Goal: Information Seeking & Learning: Learn about a topic

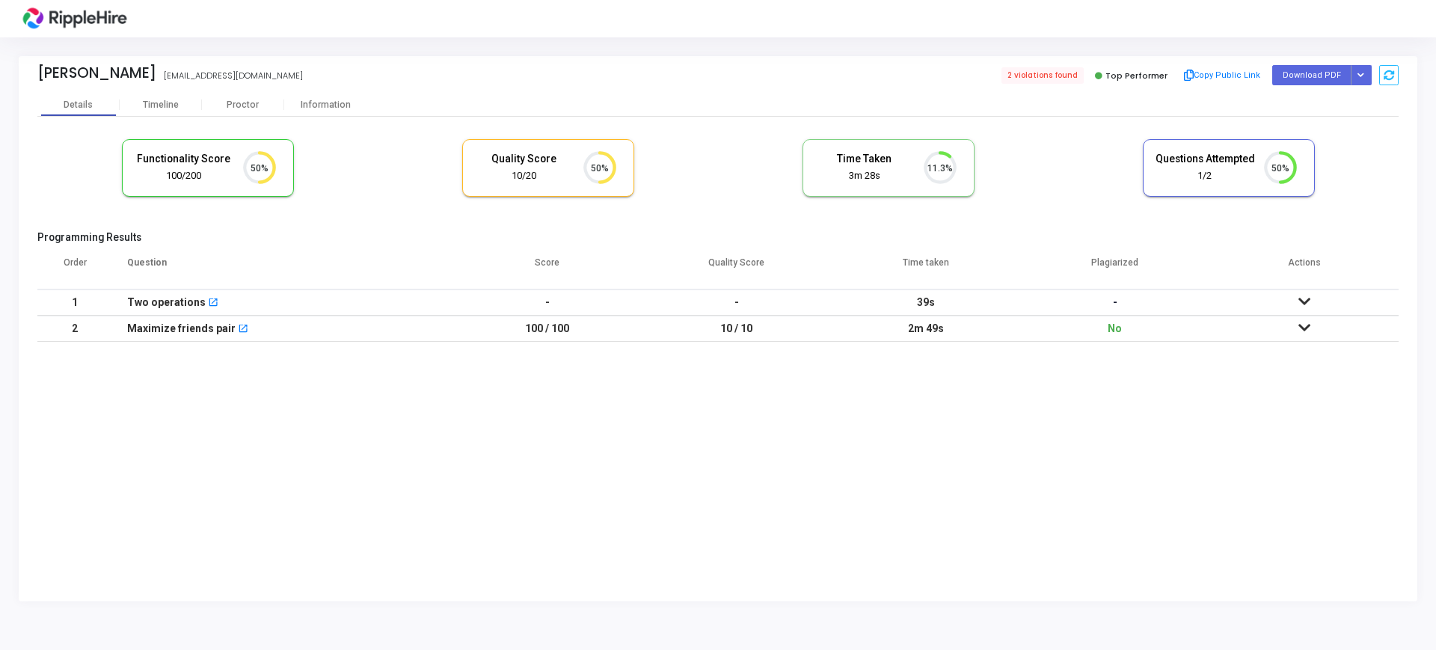
scroll to position [31, 38]
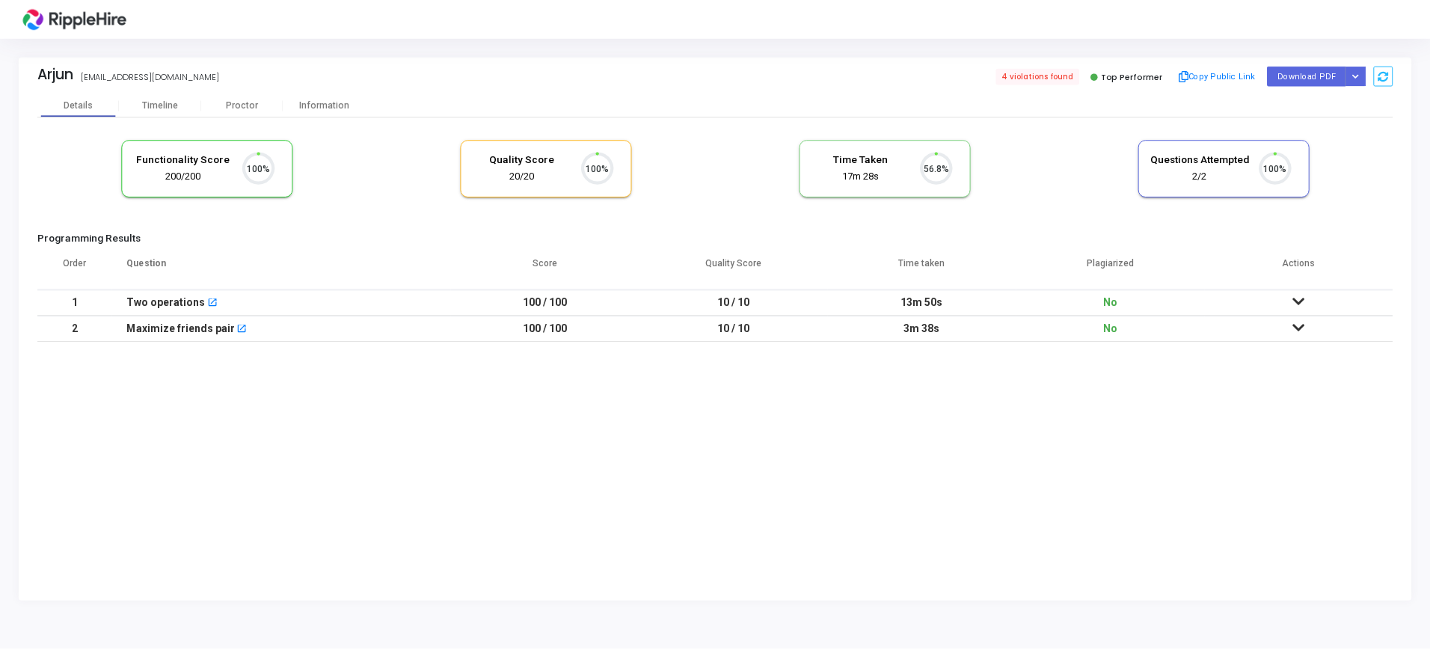
scroll to position [31, 38]
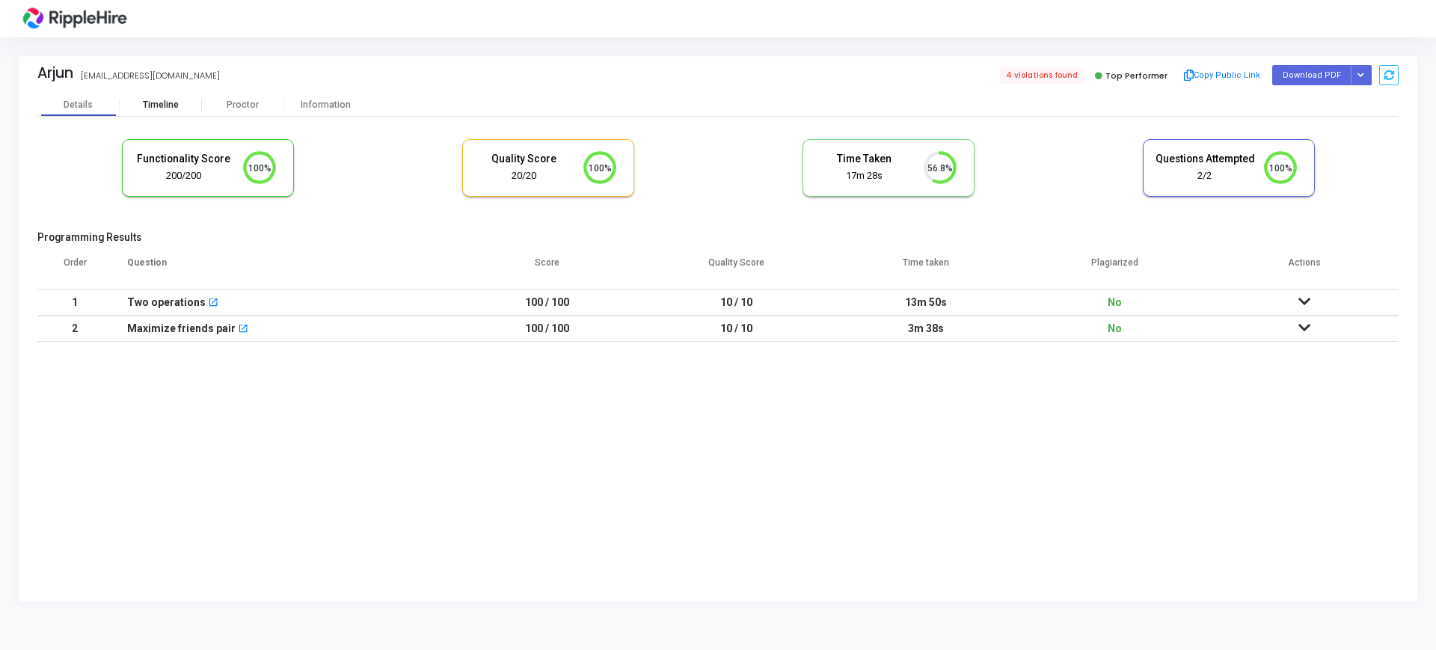
click at [151, 93] on div "Timeline" at bounding box center [161, 104] width 82 height 22
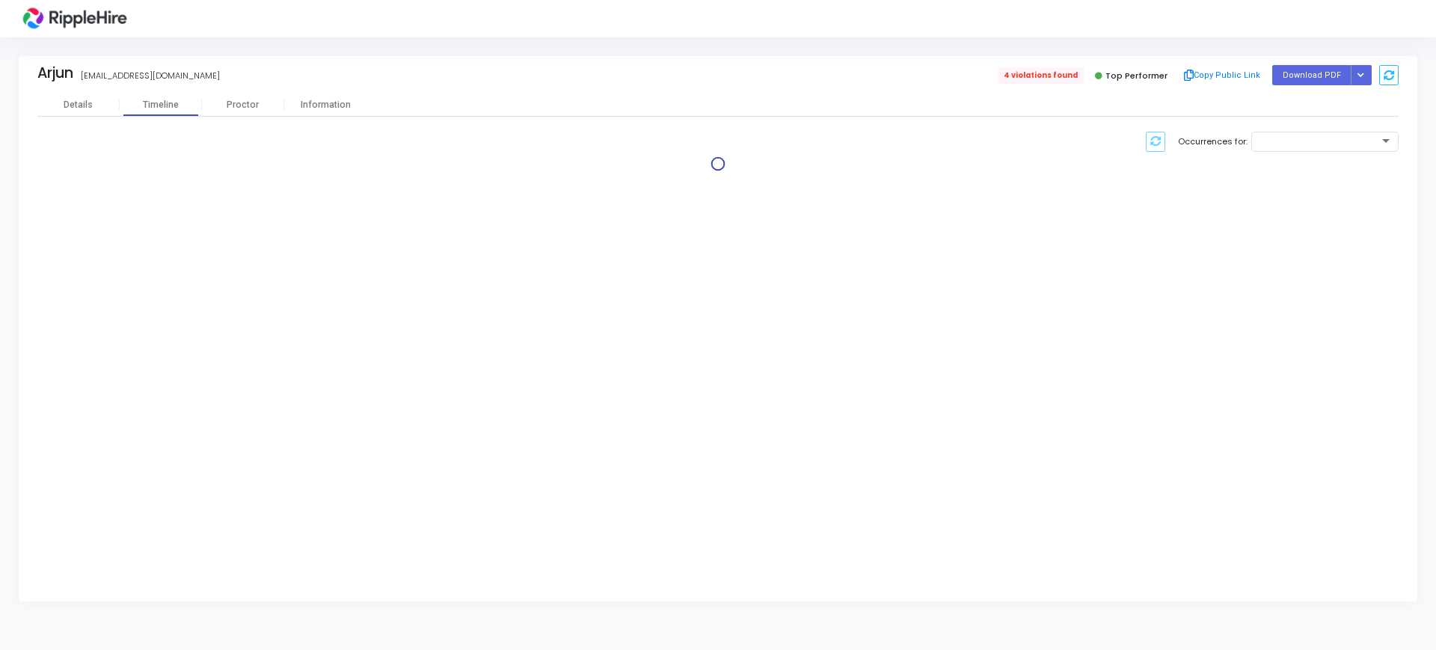
click at [1024, 80] on span "4 violations found" at bounding box center [1041, 75] width 86 height 16
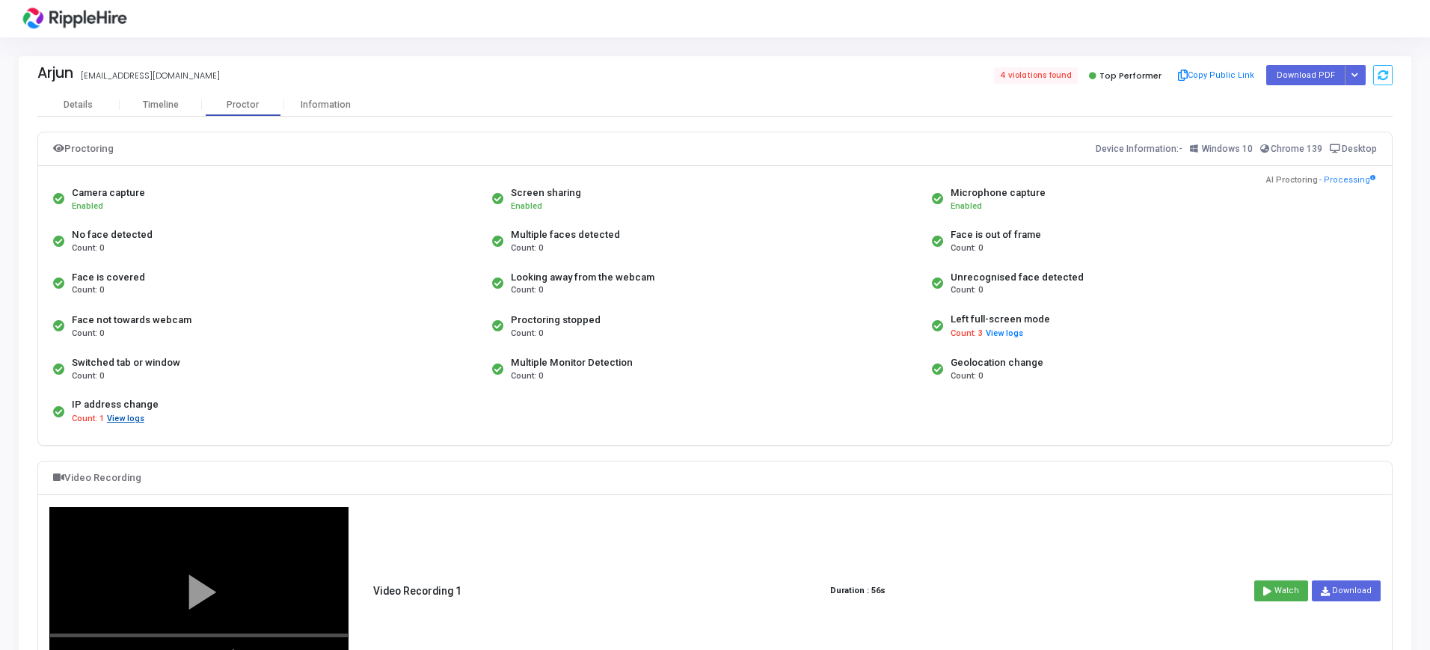
click at [121, 416] on button "View logs" at bounding box center [125, 419] width 39 height 14
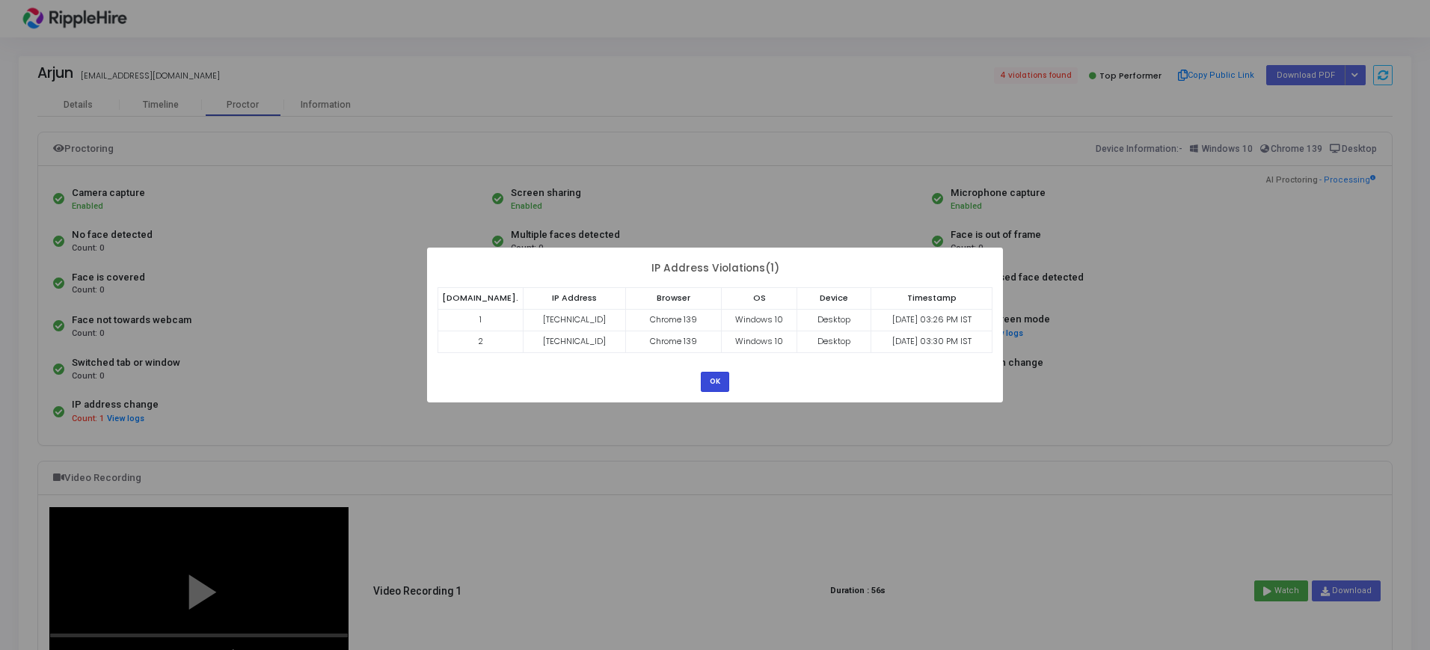
click at [707, 375] on button "OK" at bounding box center [715, 382] width 28 height 20
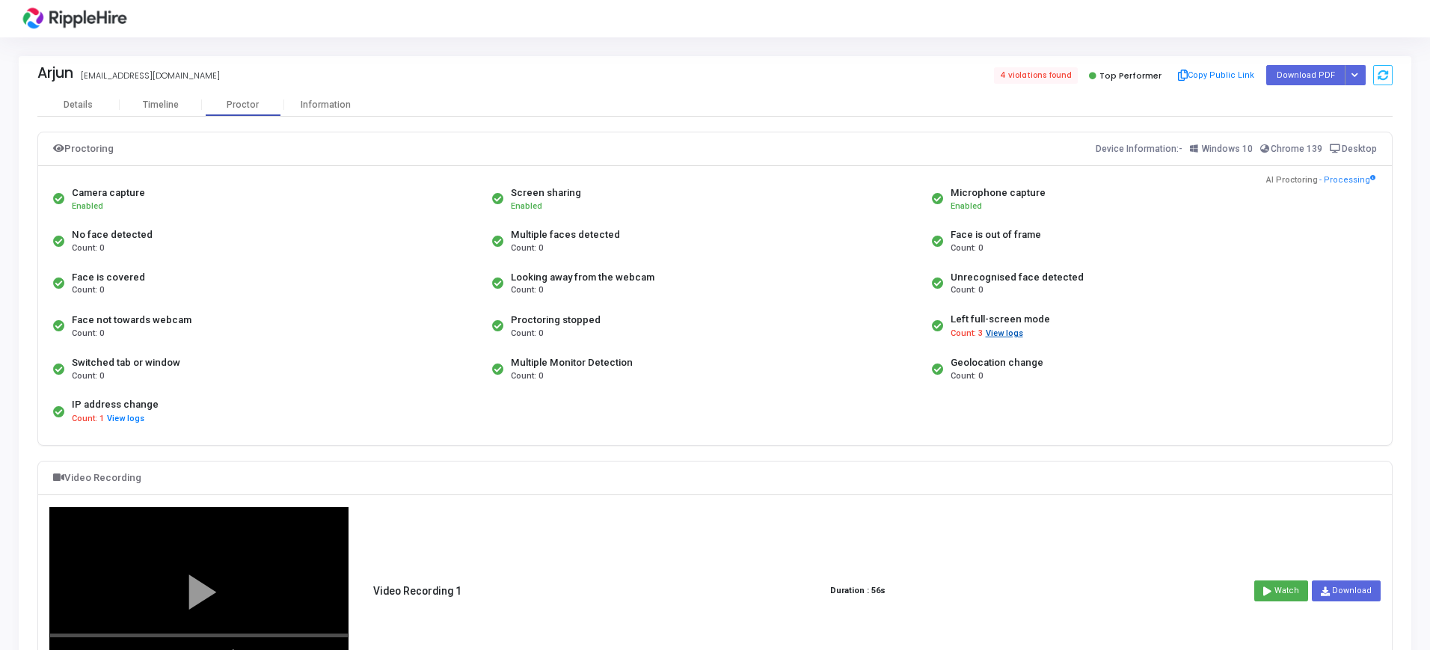
click at [991, 330] on button "View logs" at bounding box center [1004, 334] width 39 height 14
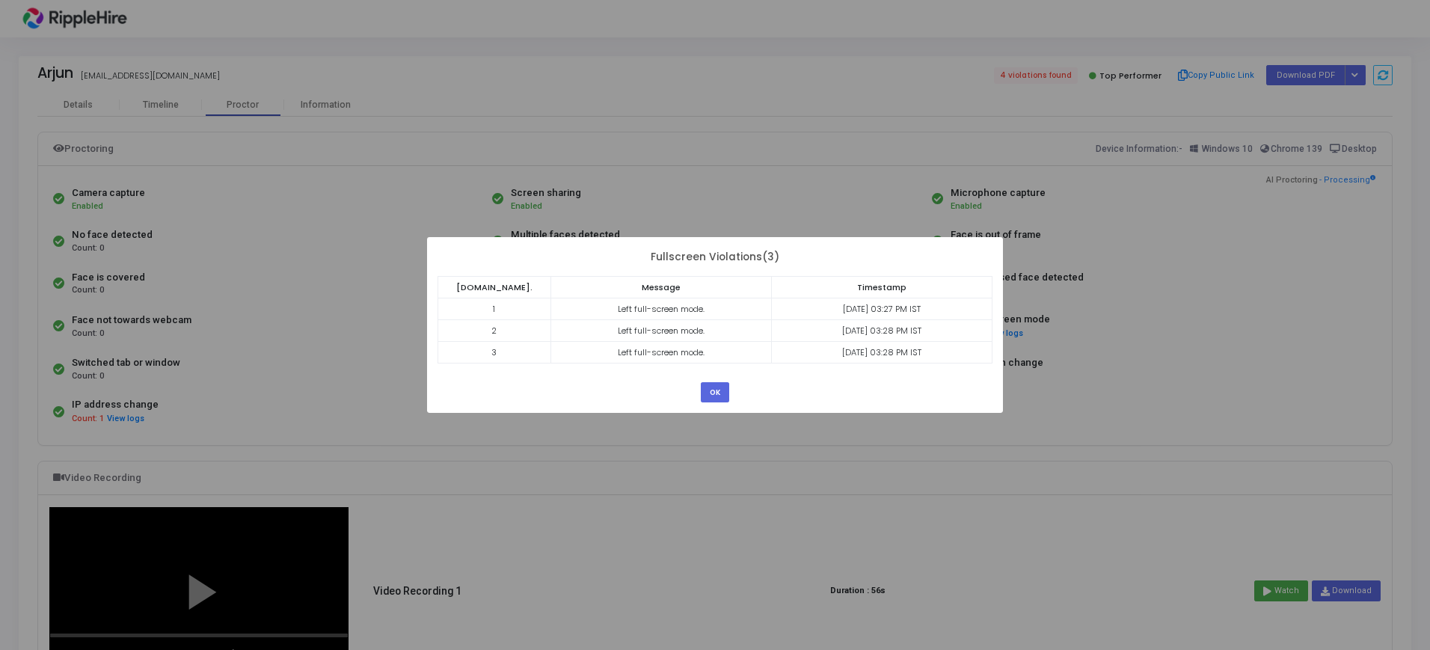
click at [1114, 334] on div "? ! i × Fullscreen Violations(3) S.No. Message Timestamp 1 Left full-screen mod…" at bounding box center [715, 325] width 1430 height 650
click at [709, 393] on button "OK" at bounding box center [715, 392] width 28 height 20
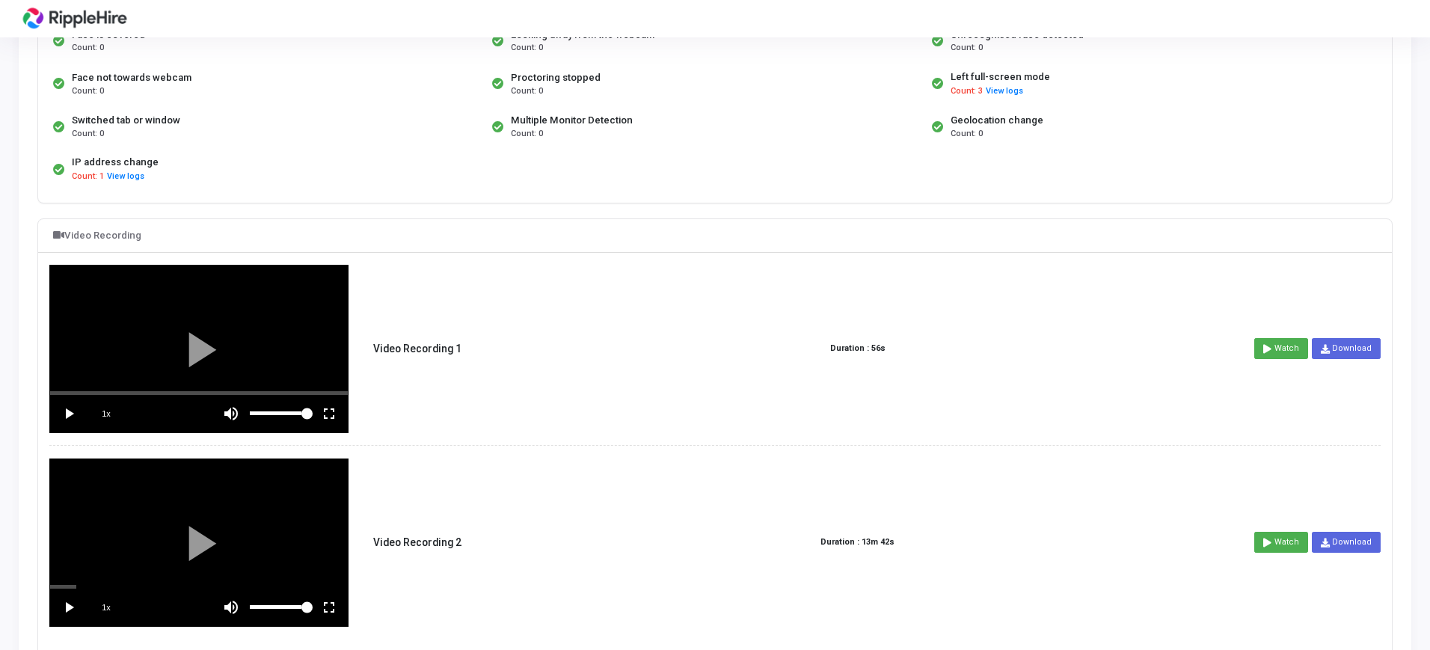
scroll to position [280, 0]
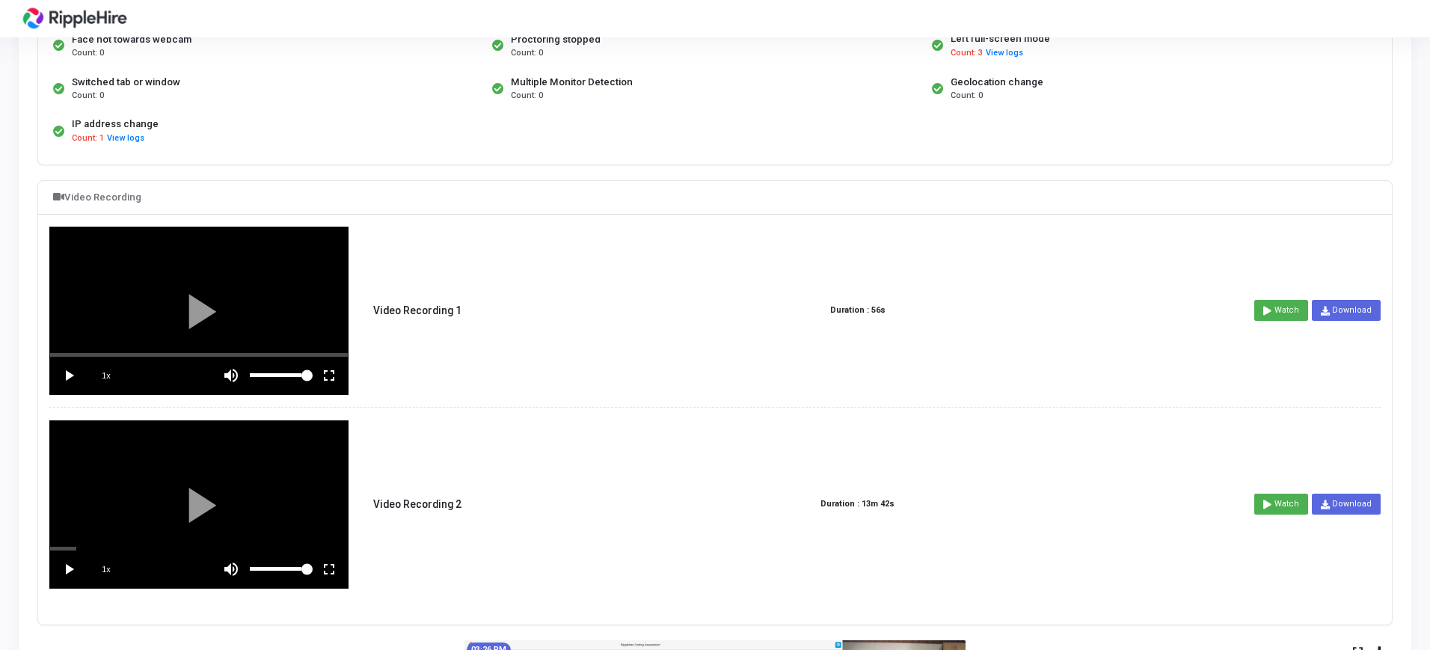
click at [68, 365] on vg-play-pause at bounding box center [68, 375] width 37 height 37
click at [331, 363] on vg-fullscreen at bounding box center [328, 375] width 37 height 37
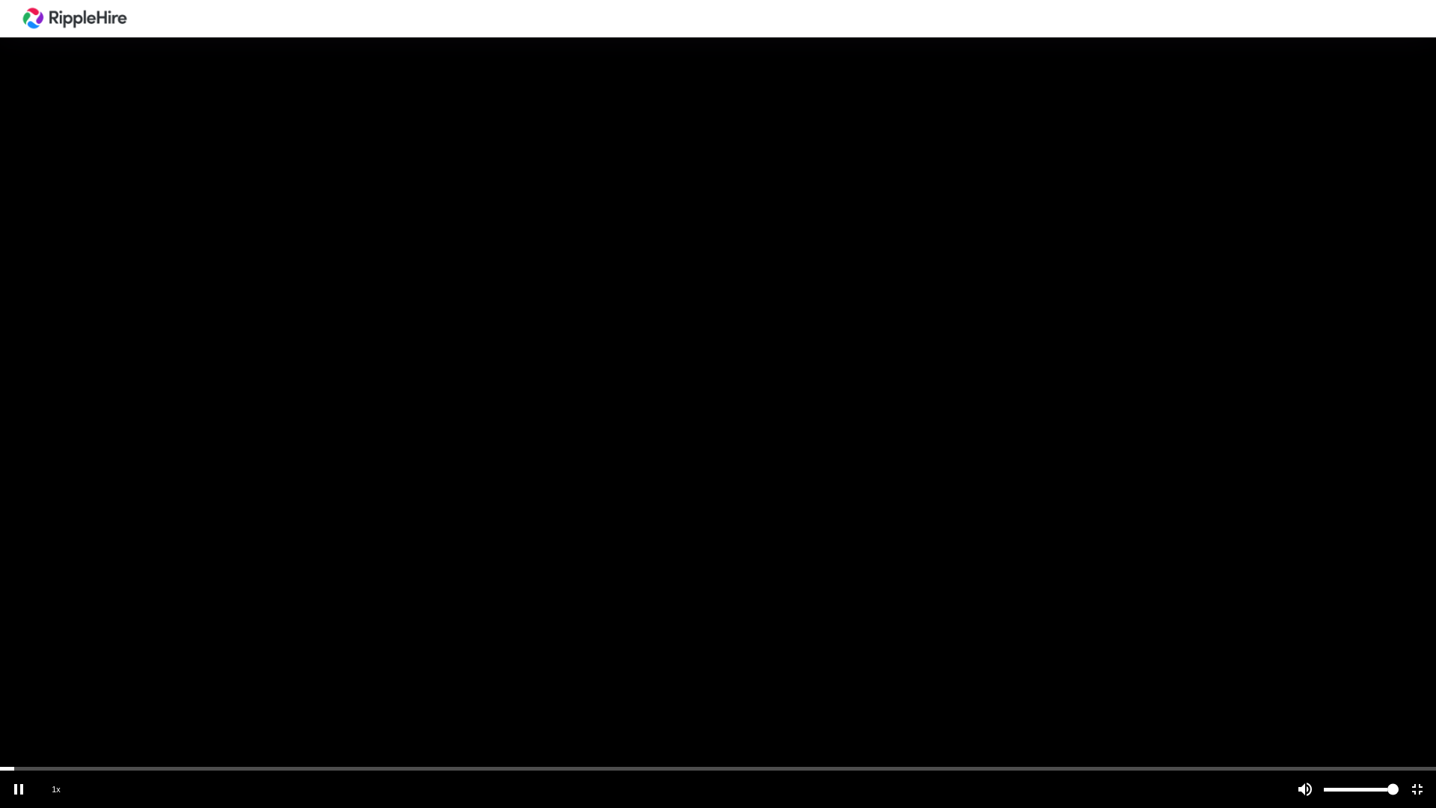
click at [223, 649] on div at bounding box center [718, 404] width 1436 height 808
click at [13, 649] on vg-play-pause at bounding box center [18, 788] width 37 height 37
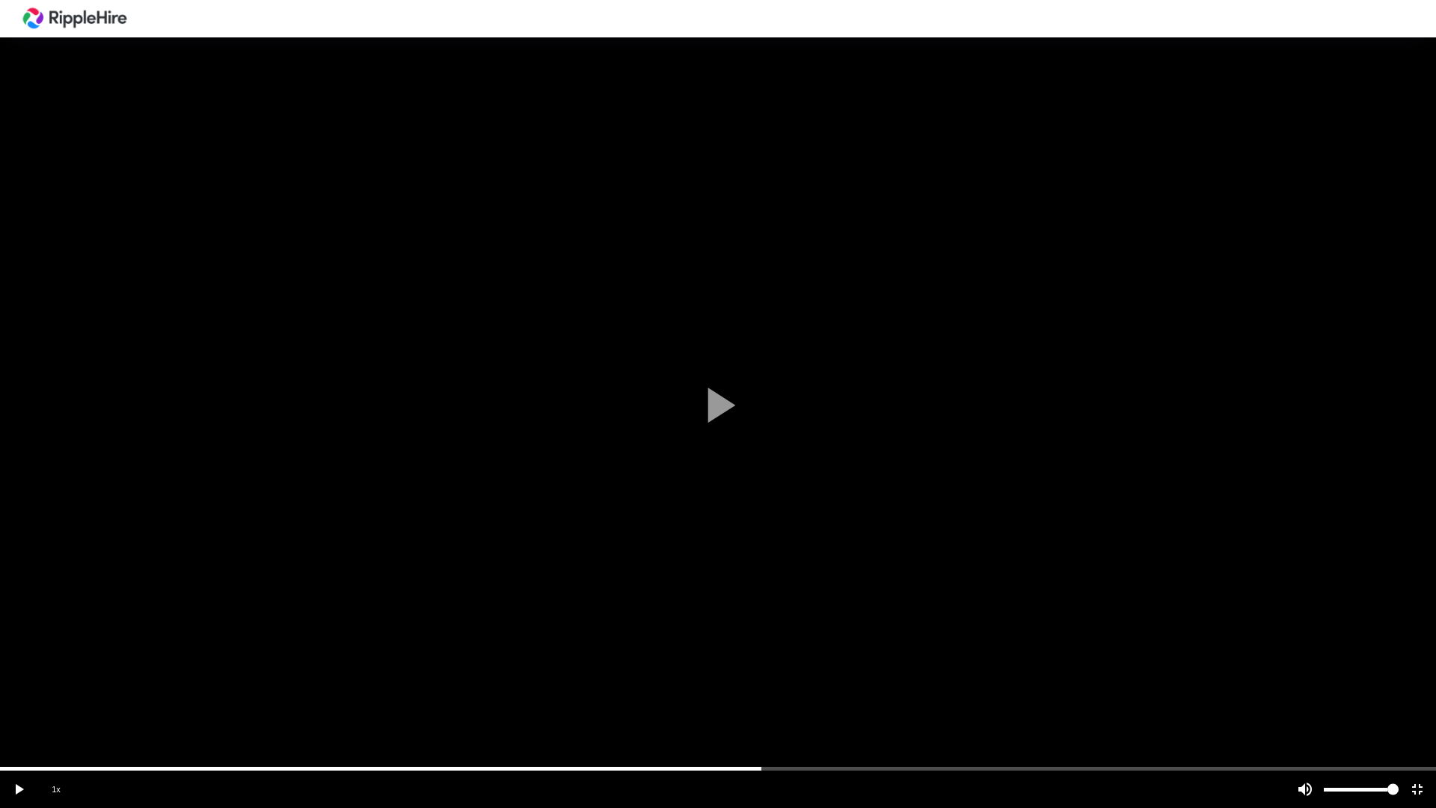
drag, startPoint x: 16, startPoint y: 767, endPoint x: 888, endPoint y: 793, distance: 872.4
click at [888, 649] on vg-player "1x" at bounding box center [718, 404] width 1436 height 808
click at [1310, 649] on div at bounding box center [718, 404] width 1436 height 808
drag, startPoint x: 936, startPoint y: 765, endPoint x: 1263, endPoint y: 751, distance: 327.9
click at [1263, 649] on div at bounding box center [718, 404] width 1436 height 808
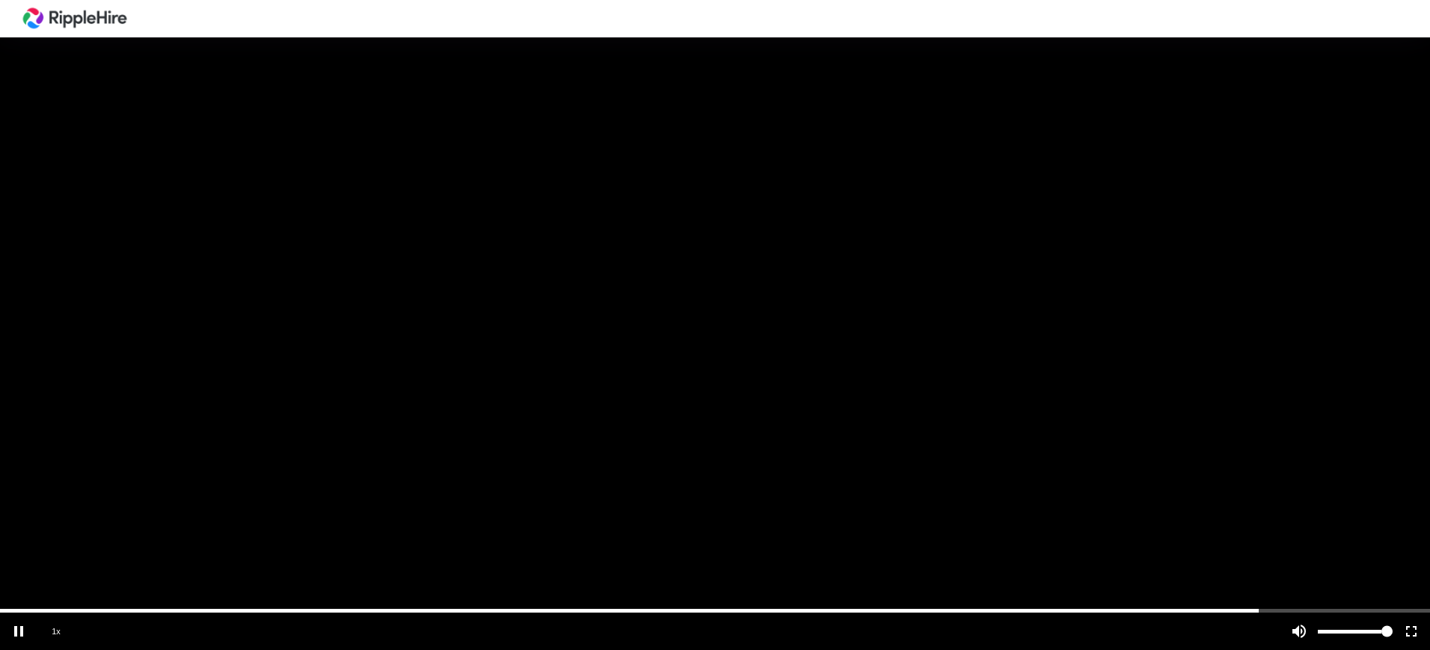
scroll to position [374, 0]
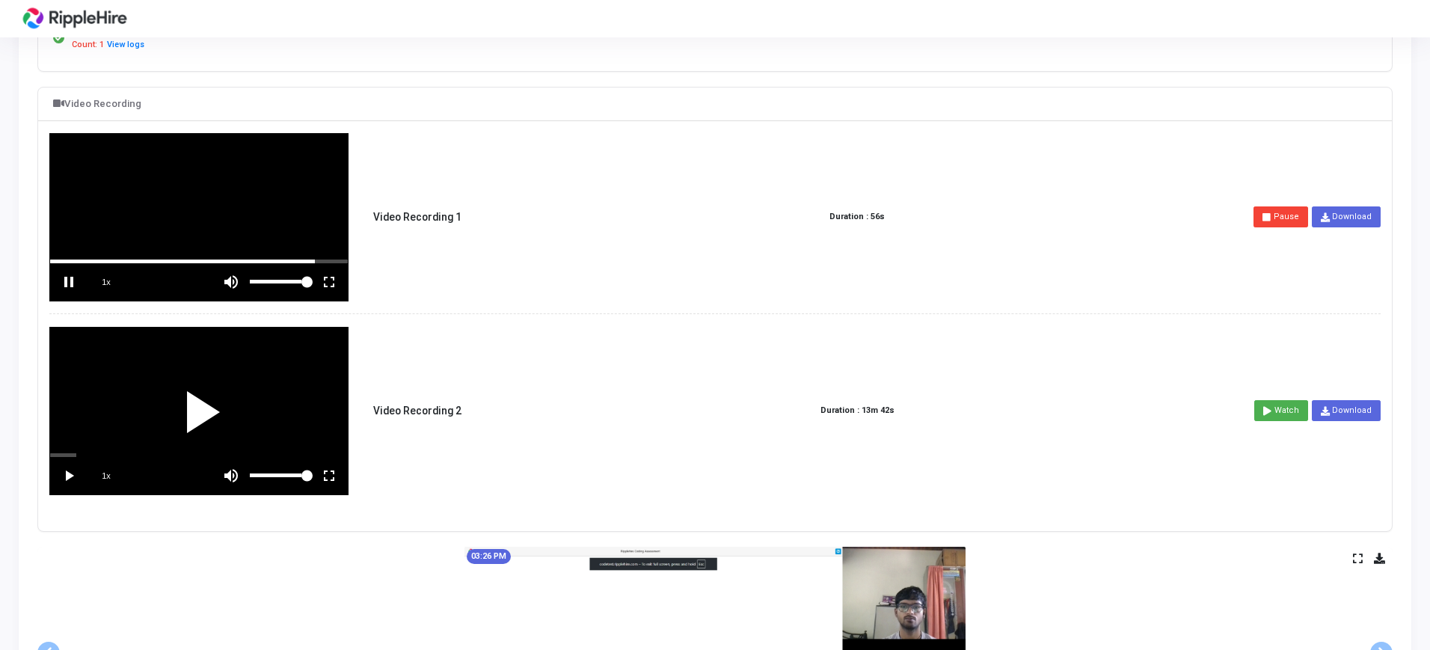
click at [159, 384] on div at bounding box center [199, 411] width 298 height 167
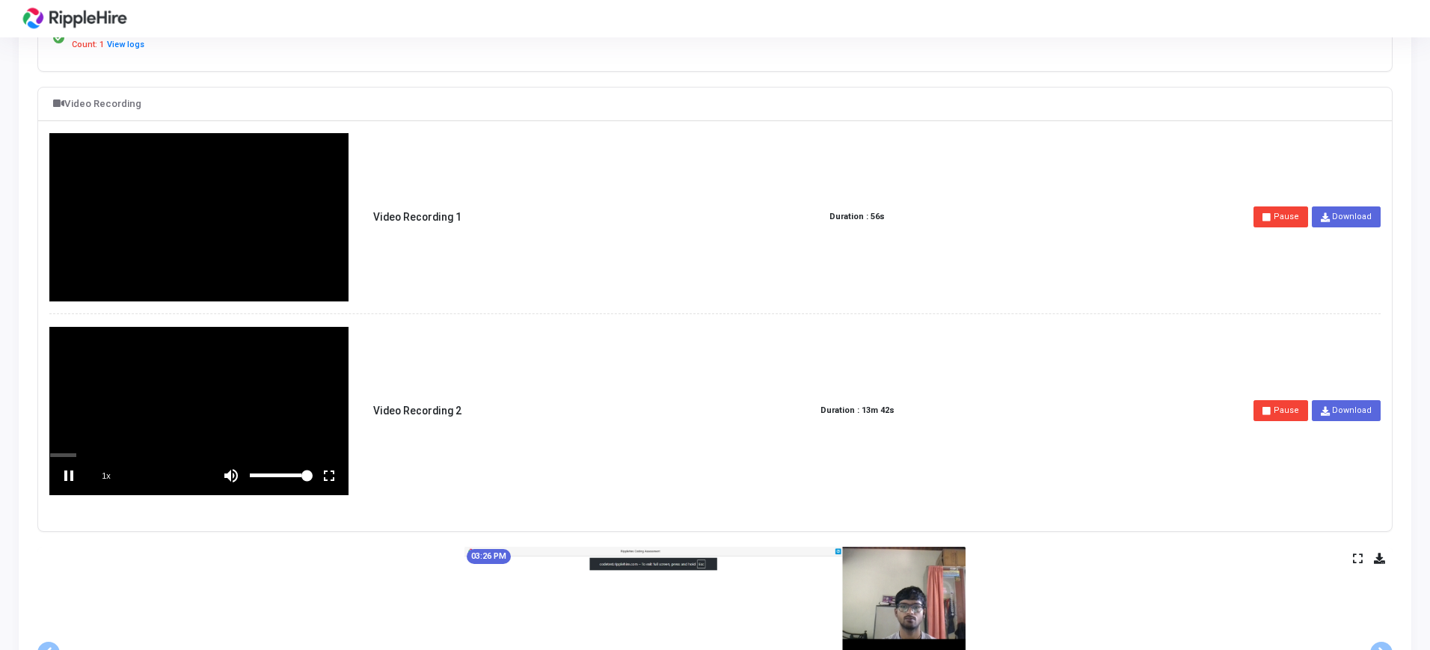
click at [327, 467] on vg-fullscreen at bounding box center [328, 475] width 37 height 37
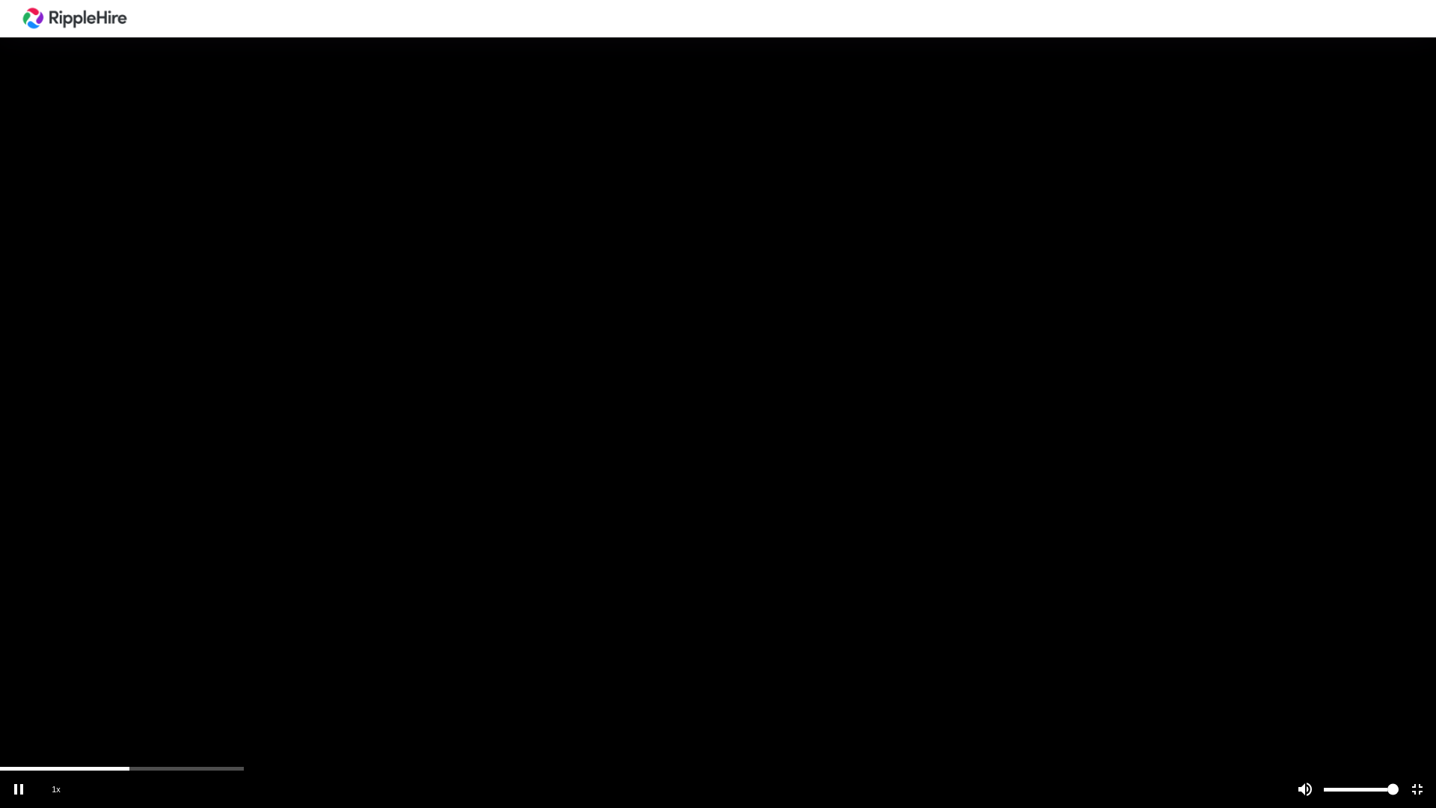
click at [57, 649] on span "1x" at bounding box center [55, 788] width 37 height 37
click at [58, 649] on span "1.5x" at bounding box center [55, 788] width 37 height 37
click at [274, 649] on div at bounding box center [718, 404] width 1436 height 808
drag, startPoint x: 126, startPoint y: 771, endPoint x: 165, endPoint y: 776, distance: 38.4
click at [165, 649] on vg-controls "2x" at bounding box center [718, 788] width 1436 height 37
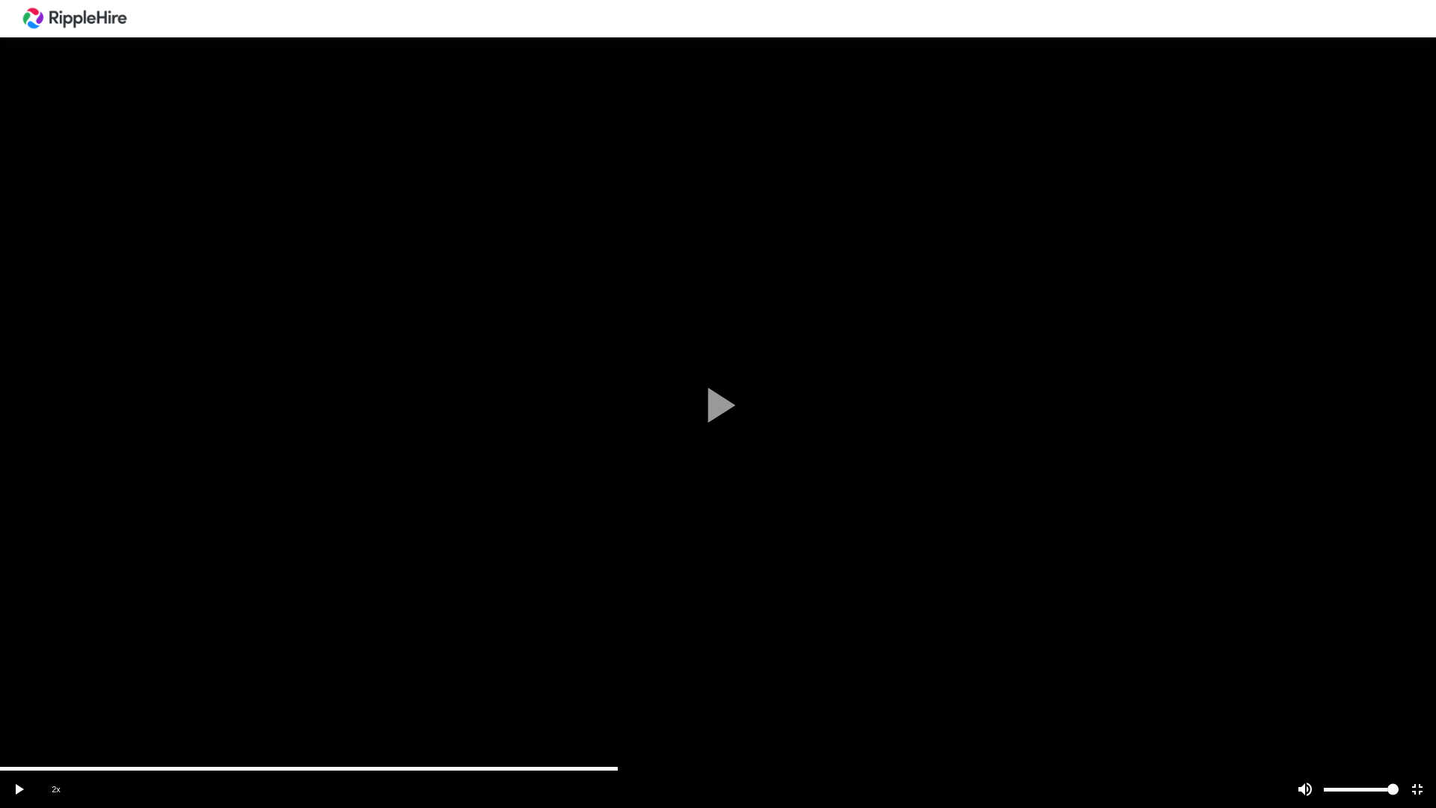
drag, startPoint x: 129, startPoint y: 768, endPoint x: 616, endPoint y: 768, distance: 486.9
click at [616, 649] on div "scrub bar" at bounding box center [718, 769] width 1436 height 4
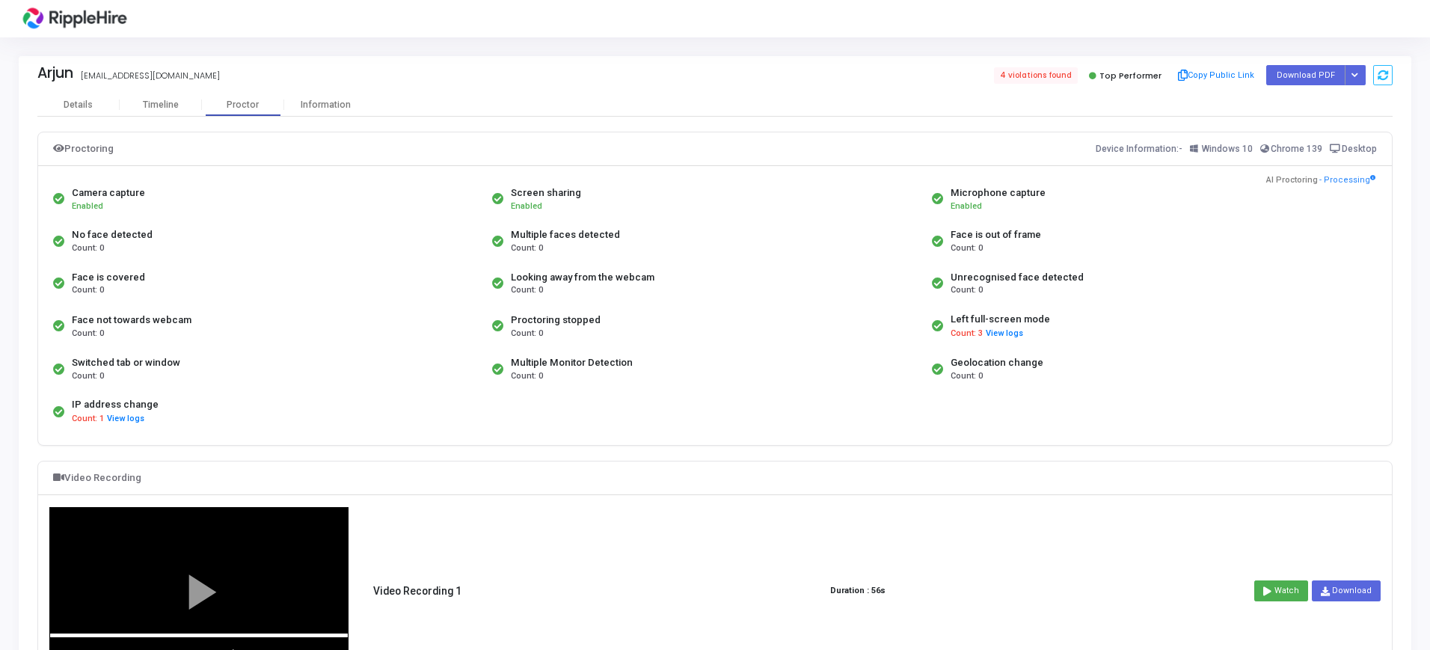
click at [82, 78] on div "Arjun arjunnair4521@yopmail.com" at bounding box center [372, 75] width 670 height 22
